Goal: Information Seeking & Learning: Find specific fact

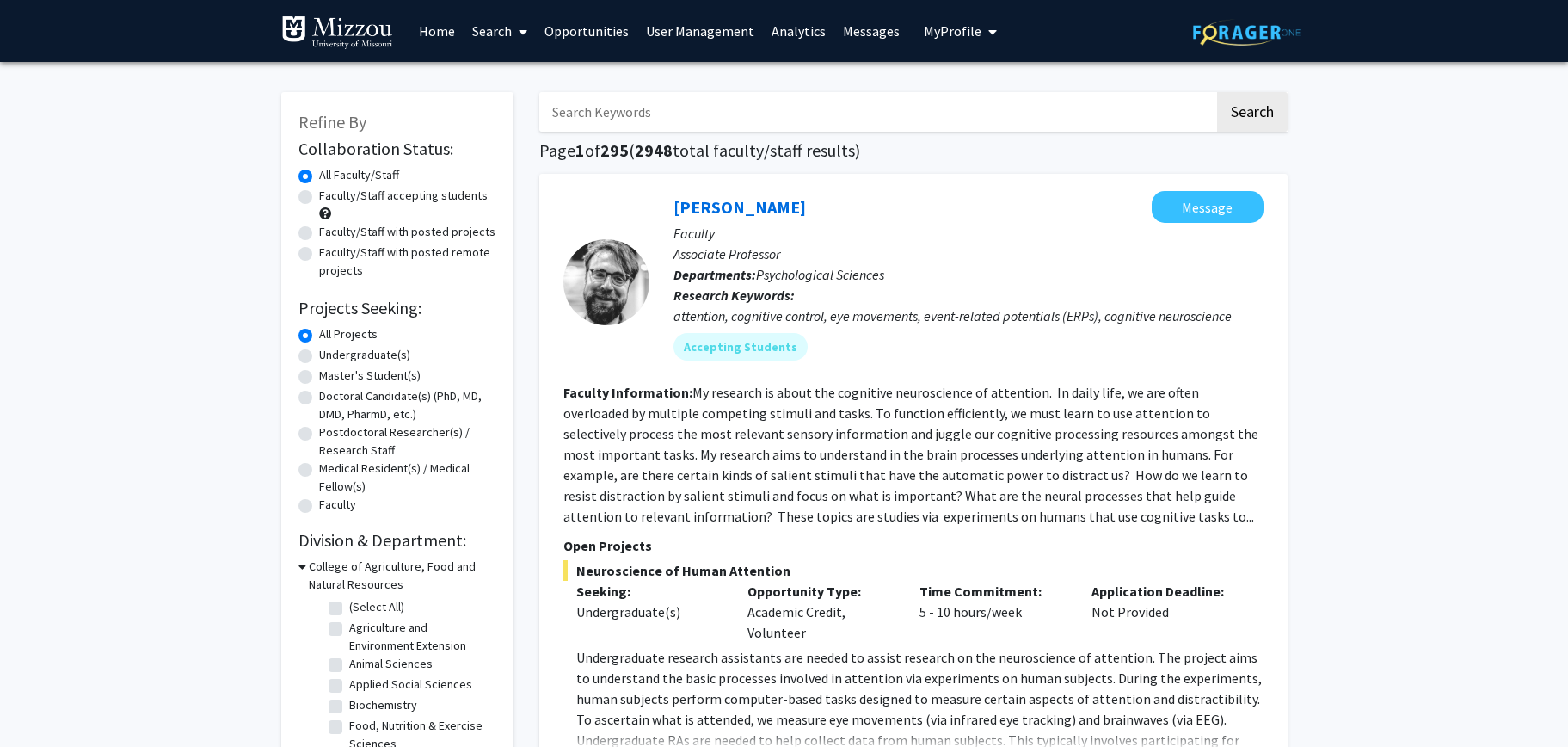
click at [755, 112] on input "Search Keywords" at bounding box center [876, 112] width 675 height 39
type input "crystallography"
click at [1217, 92] on button "Search" at bounding box center [1252, 112] width 70 height 39
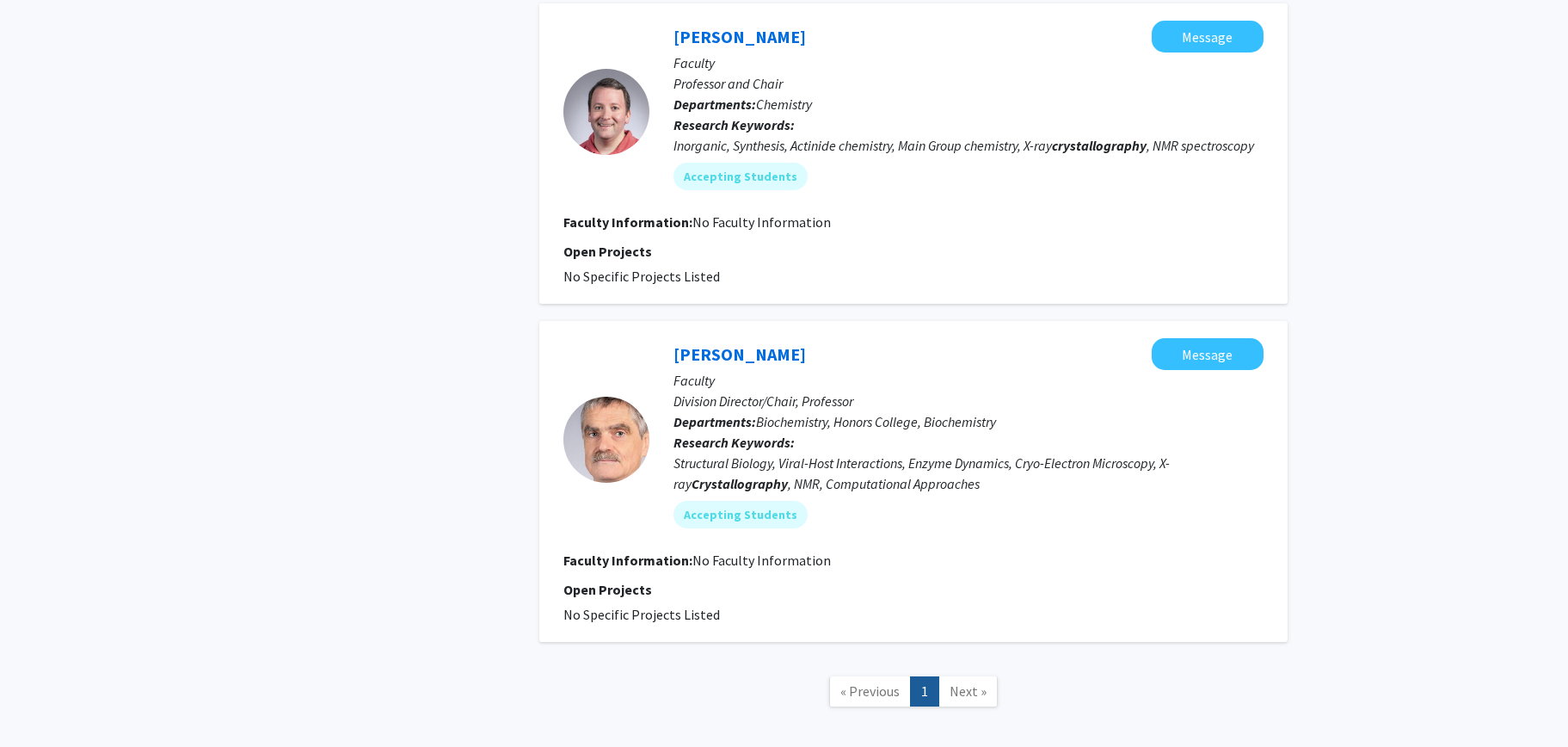
scroll to position [1353, 0]
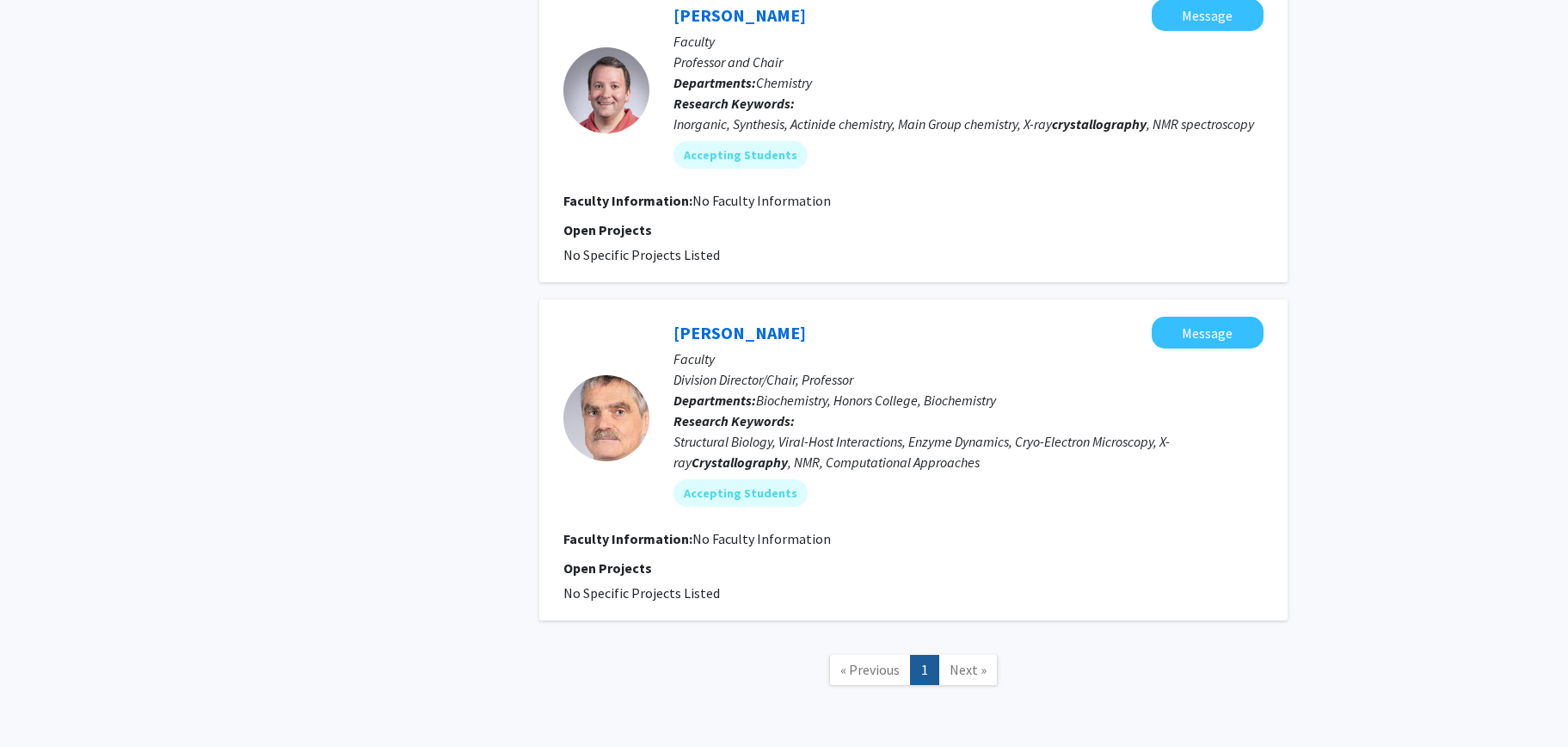
click at [968, 661] on span "Next »" at bounding box center [968, 670] width 37 height 17
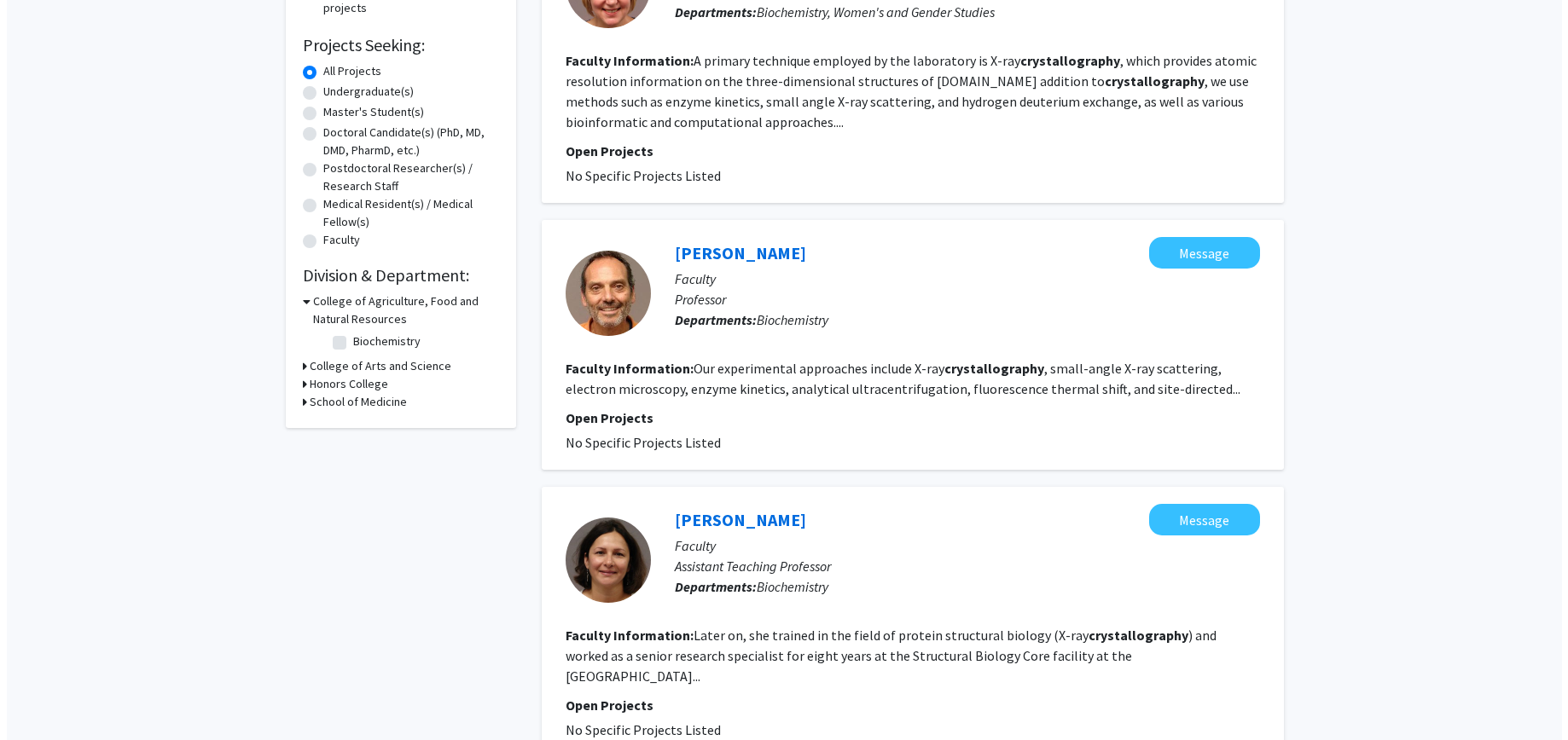
scroll to position [0, 0]
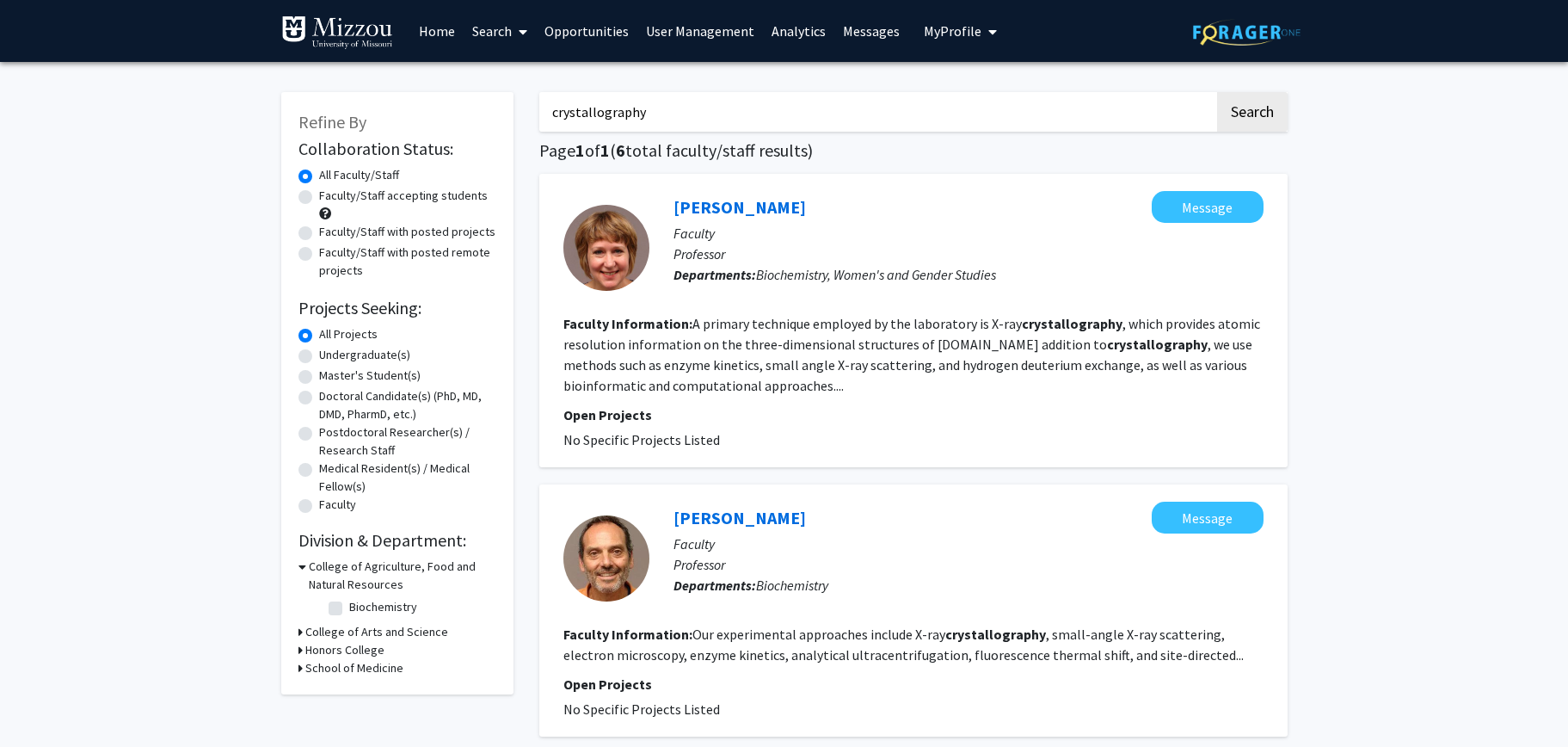
click at [437, 37] on link "Home" at bounding box center [437, 31] width 54 height 61
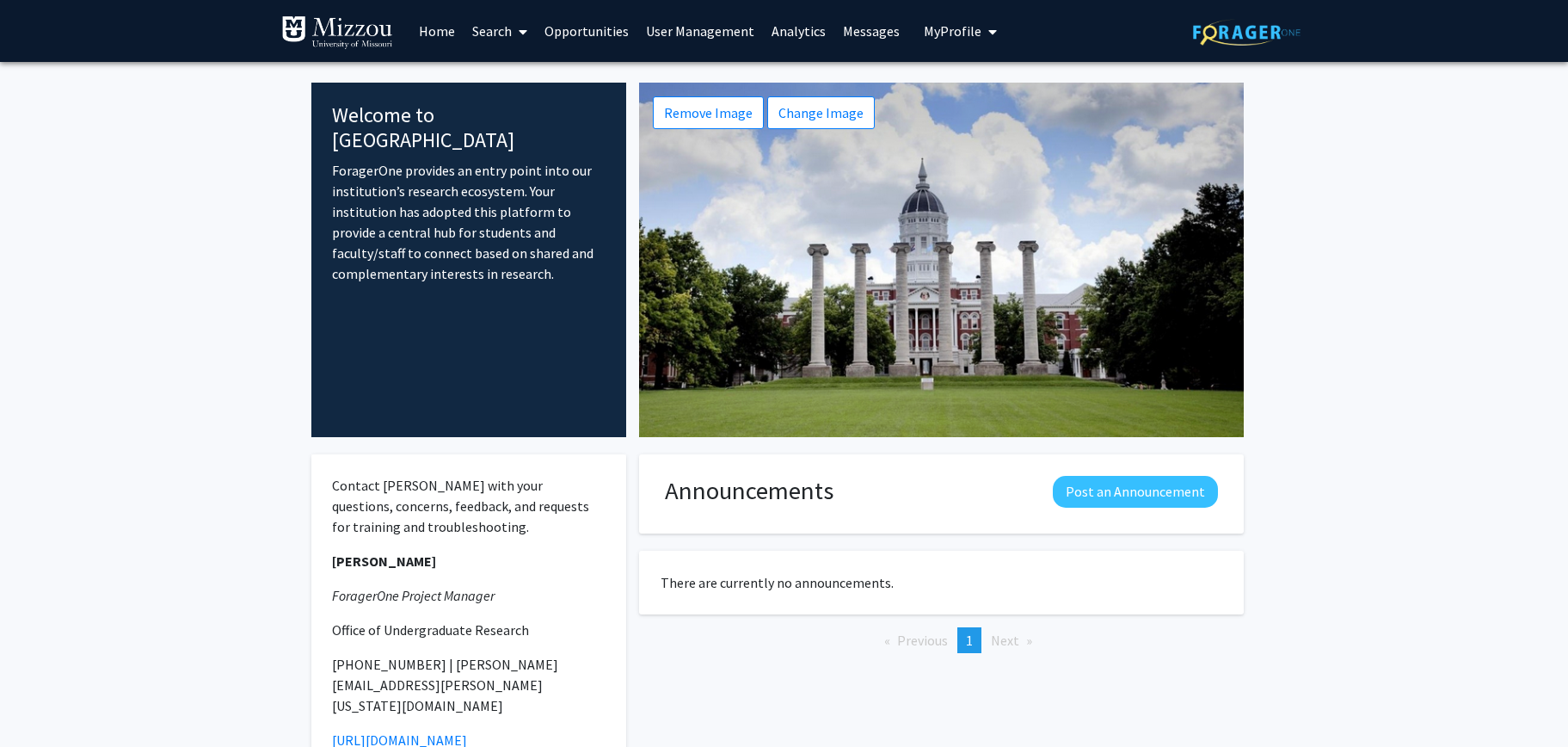
click at [492, 31] on link "Search" at bounding box center [500, 31] width 72 height 61
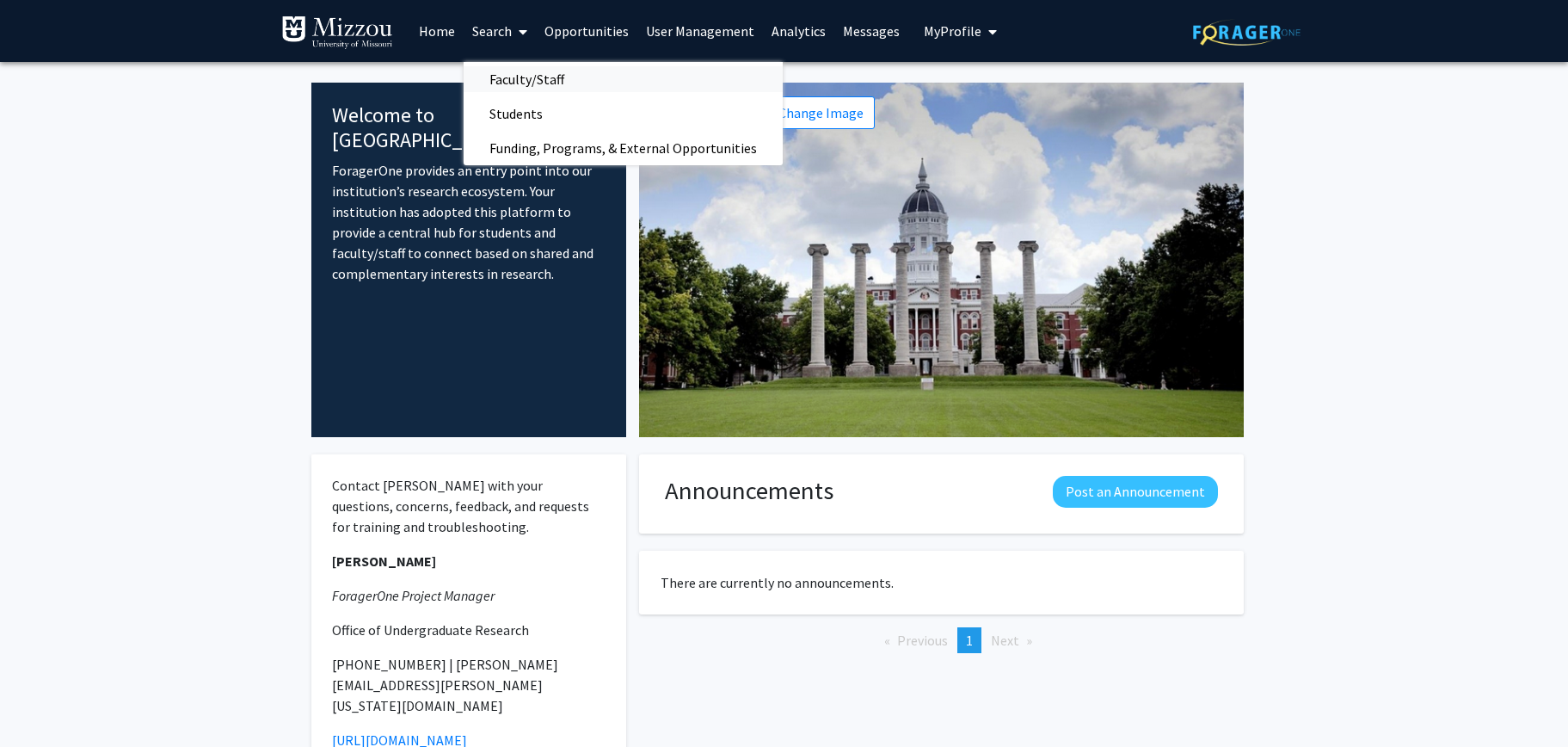
click at [504, 78] on span "Faculty/Staff" at bounding box center [527, 79] width 127 height 35
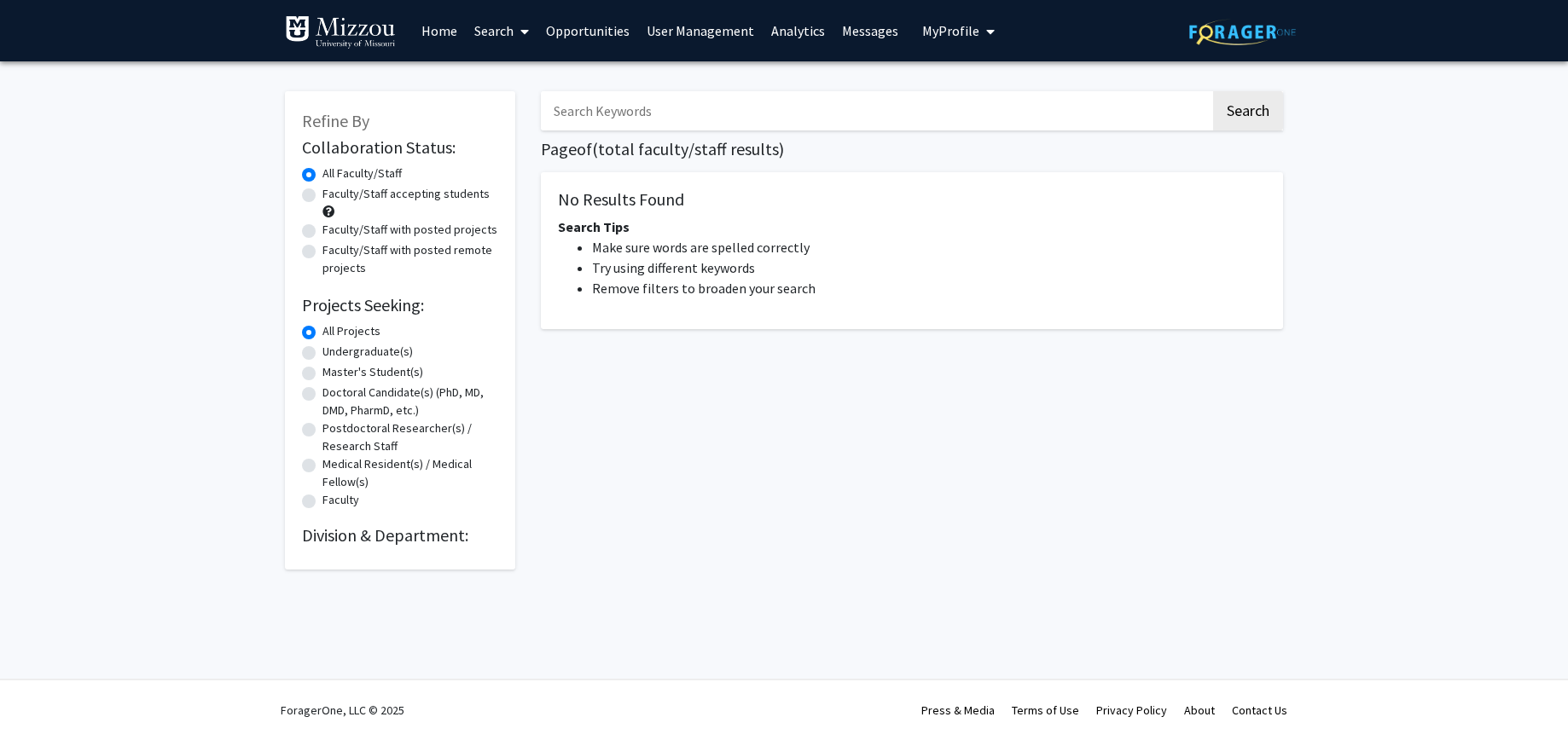
click at [604, 118] on input "Search Keywords" at bounding box center [875, 110] width 670 height 39
type input "c"
click at [1213, 91] on button "Search" at bounding box center [1247, 110] width 70 height 39
click at [646, 113] on input "antibiotic resistance" at bounding box center [875, 110] width 670 height 39
click at [1233, 102] on button "Search" at bounding box center [1247, 110] width 70 height 39
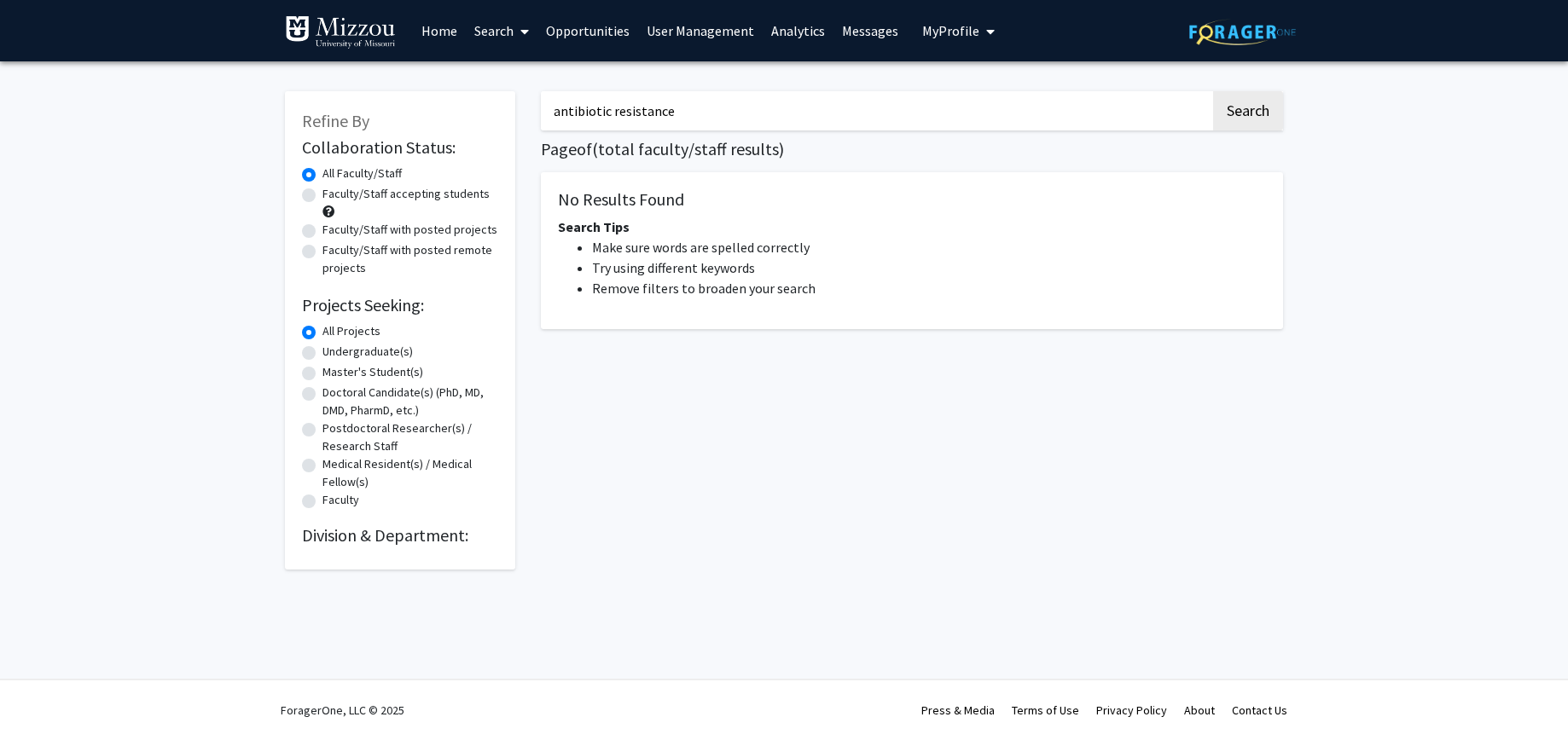
click at [648, 113] on input "antibiotic resistance" at bounding box center [875, 110] width 670 height 39
type input "antibiotic resistence"
click at [1213, 91] on button "Search" at bounding box center [1247, 110] width 70 height 39
click at [1235, 113] on button "Search" at bounding box center [1247, 110] width 70 height 39
